Goal: Transaction & Acquisition: Purchase product/service

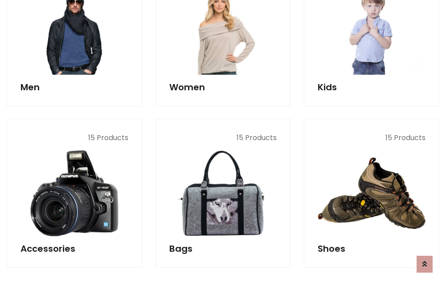
scroll to position [298, 0]
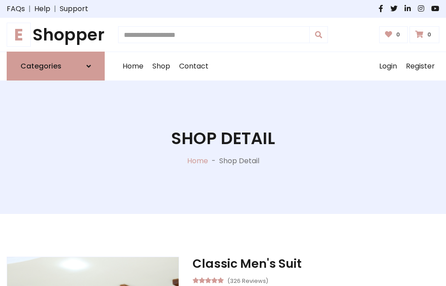
click at [56, 35] on h1 "E Shopper" at bounding box center [56, 35] width 98 height 20
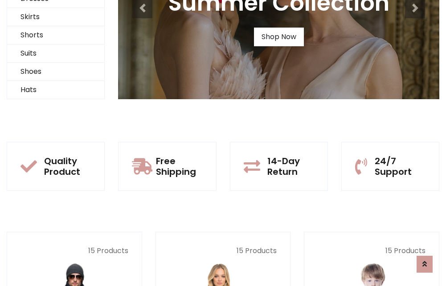
scroll to position [86, 0]
